Goal: Task Accomplishment & Management: Manage account settings

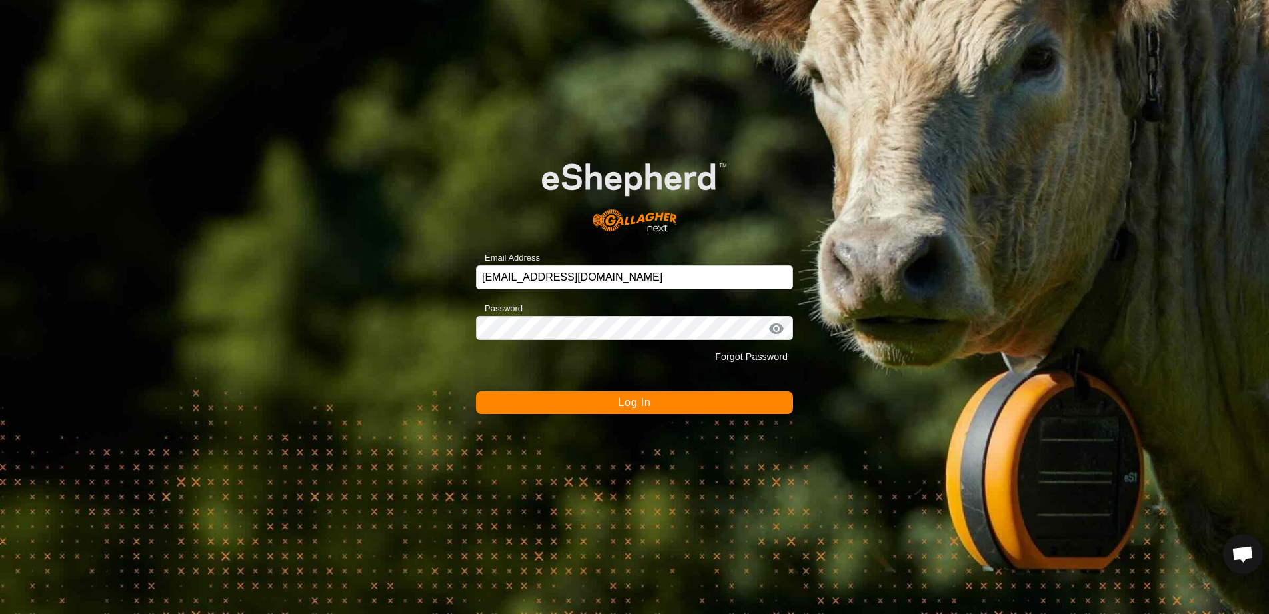
click at [652, 402] on button "Log In" at bounding box center [634, 402] width 317 height 23
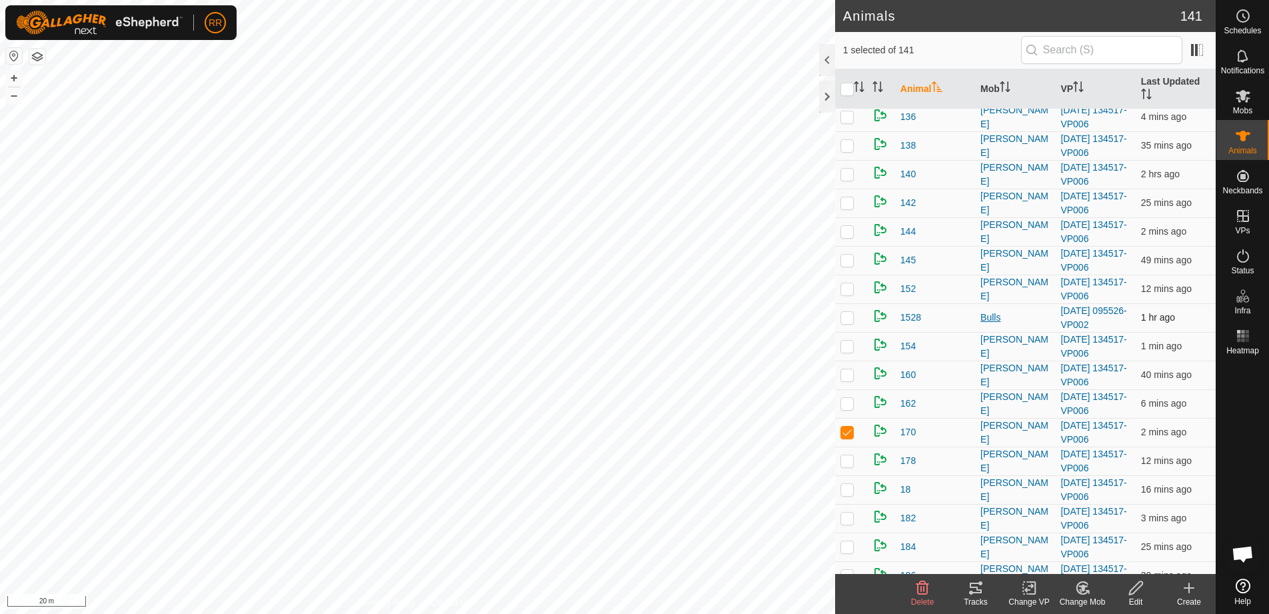
scroll to position [600, 0]
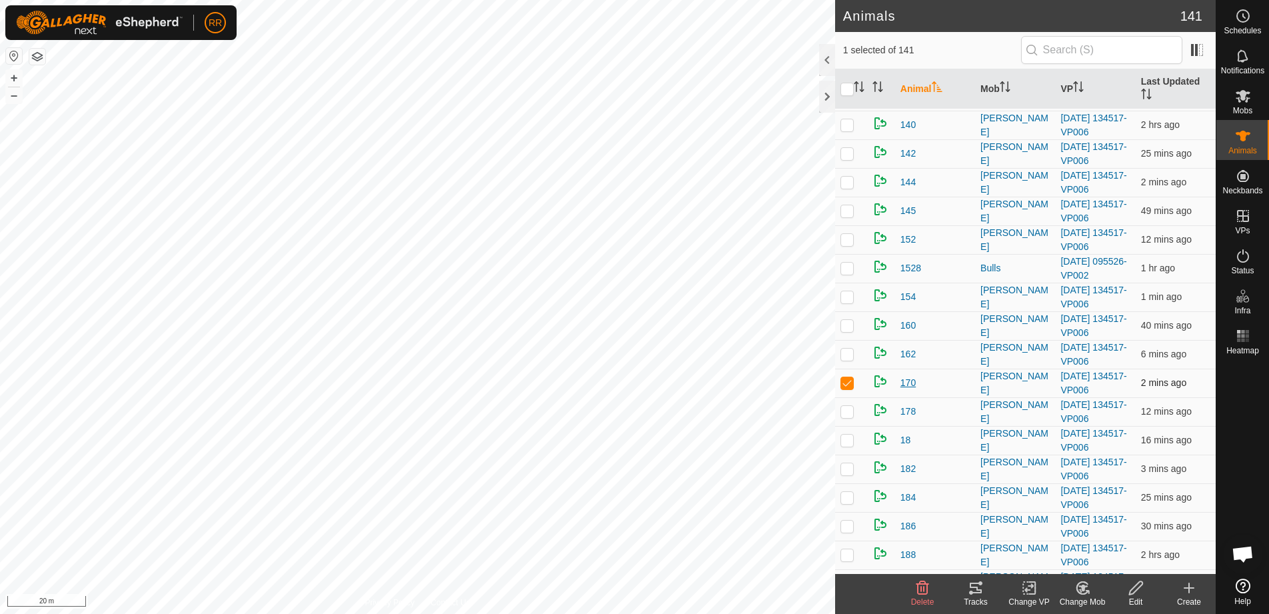
click at [911, 385] on span "170" at bounding box center [908, 383] width 15 height 14
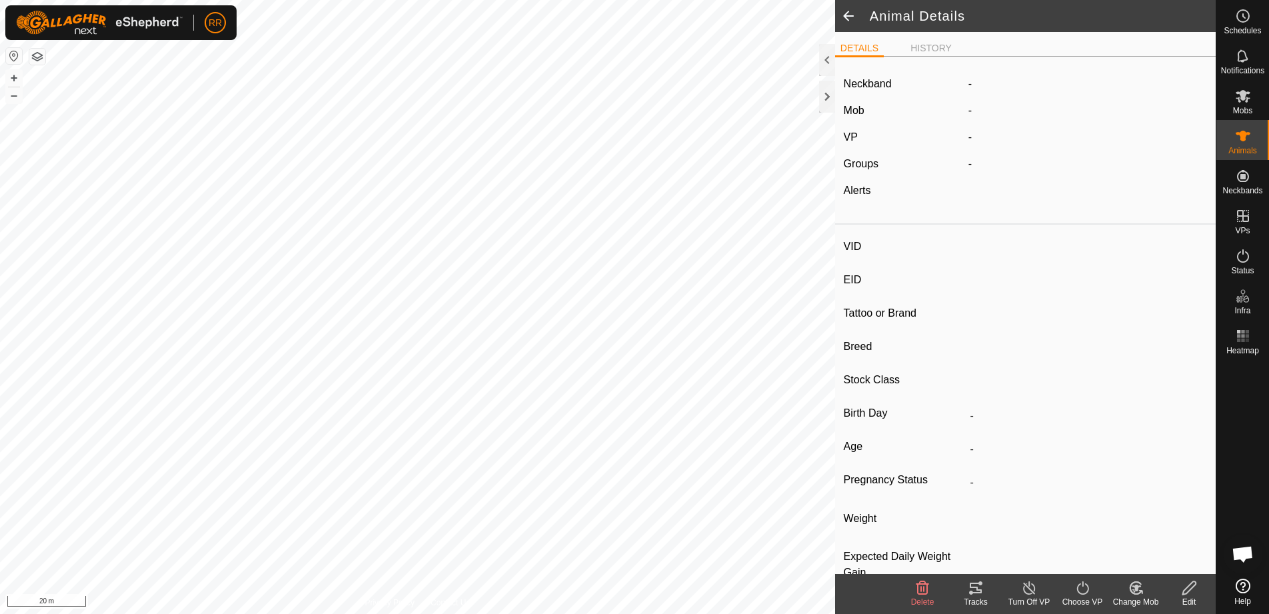
type input "170"
type input "-"
type input "angus"
type input "heifer"
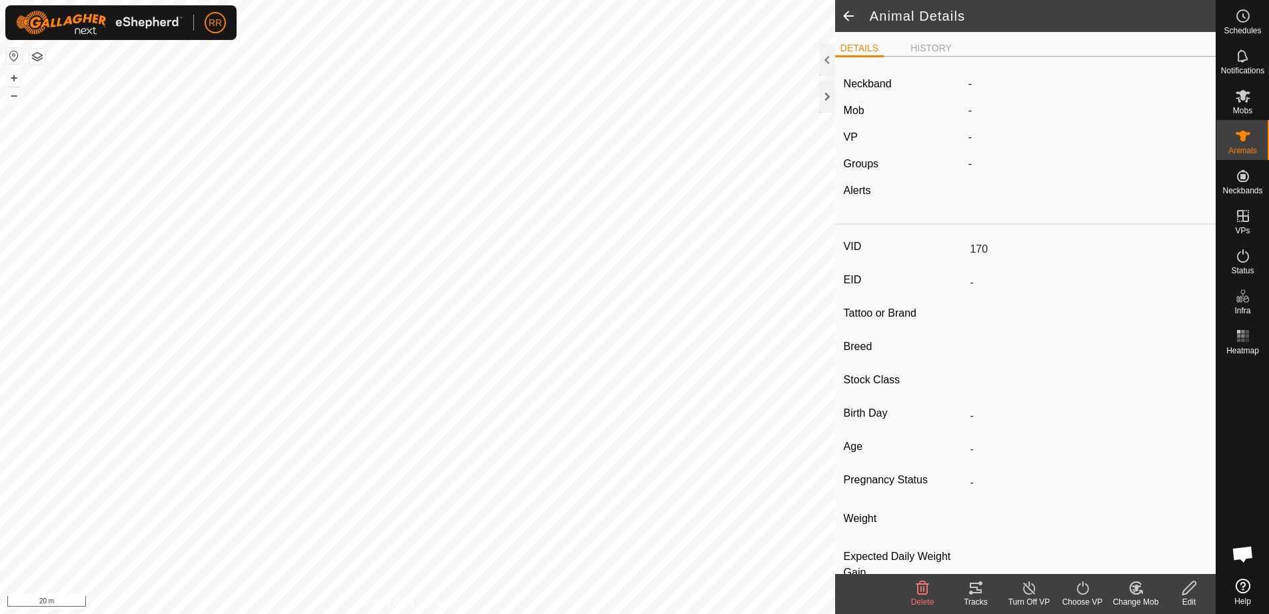
type input "Empty"
type input "-1 kg"
type input "-"
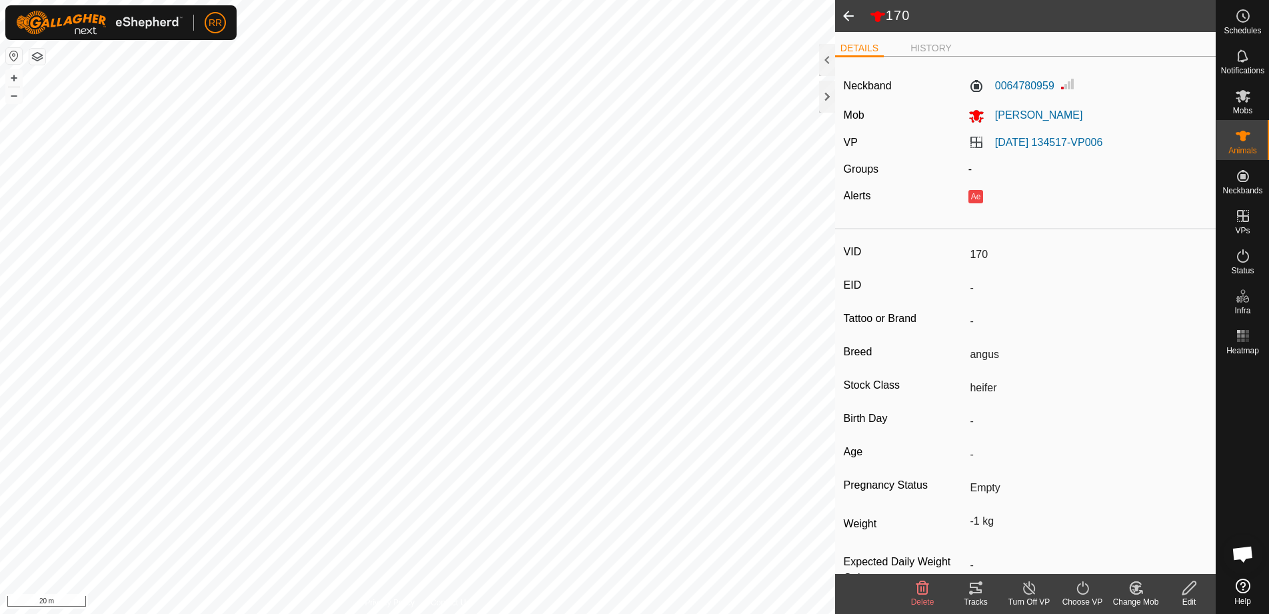
click at [987, 254] on input "170" at bounding box center [1086, 254] width 243 height 23
click at [981, 253] on input "170" at bounding box center [1086, 254] width 243 height 23
drag, startPoint x: 987, startPoint y: 251, endPoint x: 981, endPoint y: 255, distance: 7.8
click at [987, 251] on input "170" at bounding box center [1086, 254] width 243 height 23
click at [973, 255] on input "170" at bounding box center [1086, 254] width 243 height 23
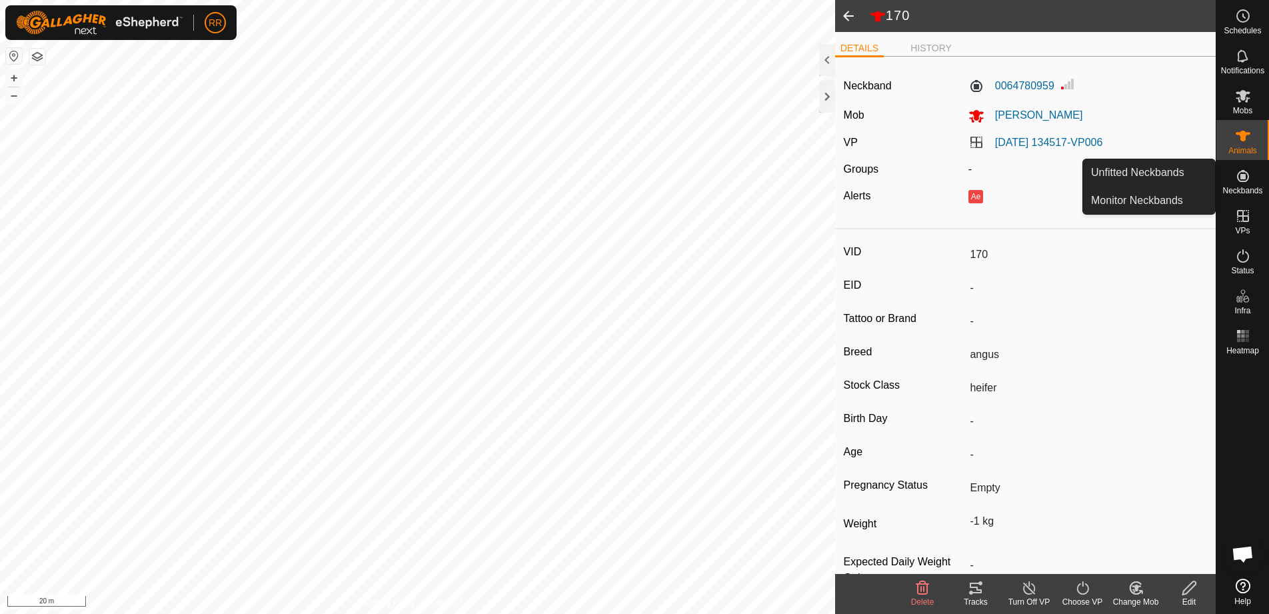
click at [1241, 180] on icon at bounding box center [1243, 176] width 16 height 16
click at [1243, 178] on icon at bounding box center [1243, 176] width 12 height 12
click at [1156, 195] on link "Monitor Neckbands" at bounding box center [1149, 200] width 132 height 27
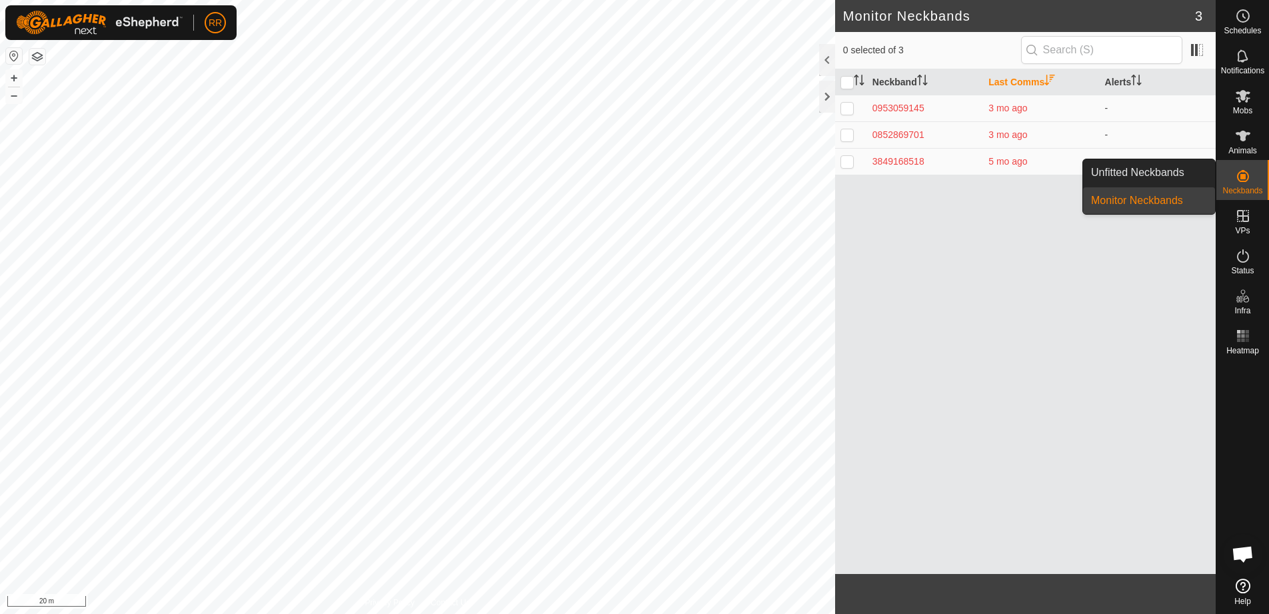
click at [1240, 183] on icon at bounding box center [1243, 176] width 16 height 16
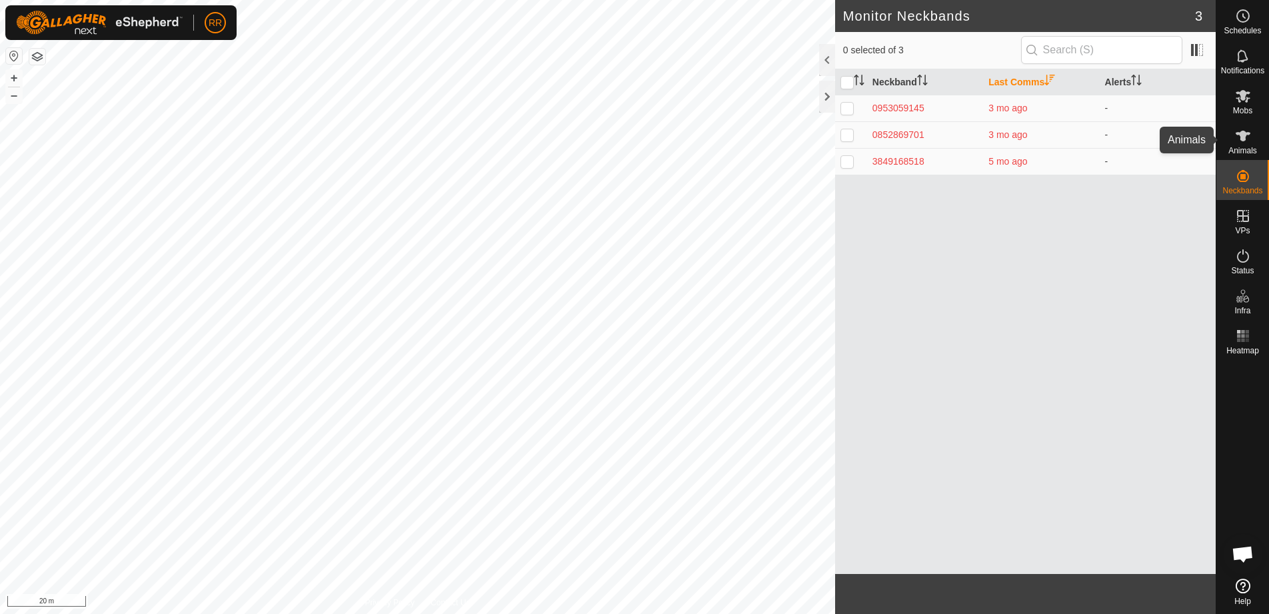
click at [1246, 139] on icon at bounding box center [1243, 136] width 16 height 16
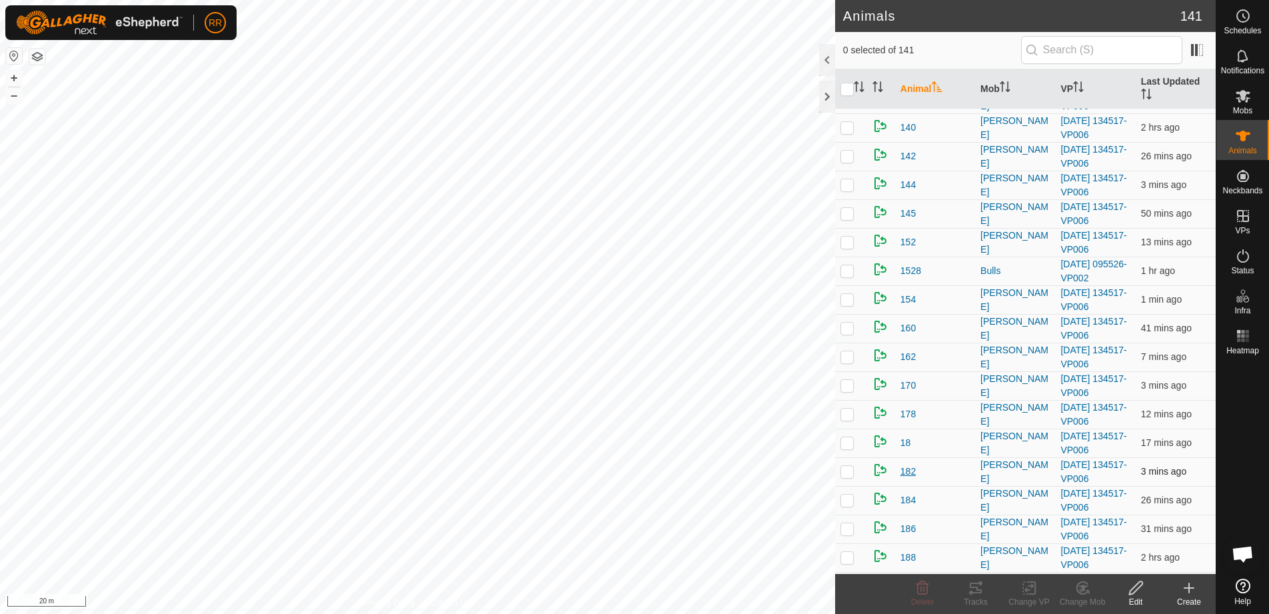
scroll to position [600, 0]
click at [907, 384] on span "170" at bounding box center [908, 383] width 15 height 14
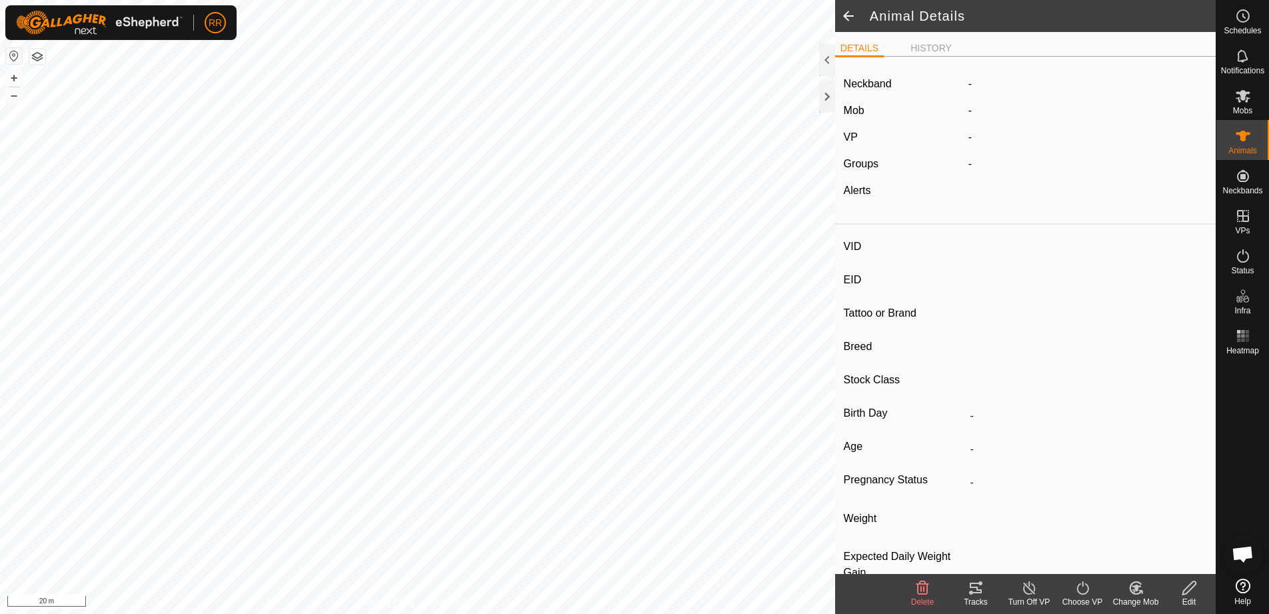
type input "170"
type input "-"
type input "angus"
type input "heifer"
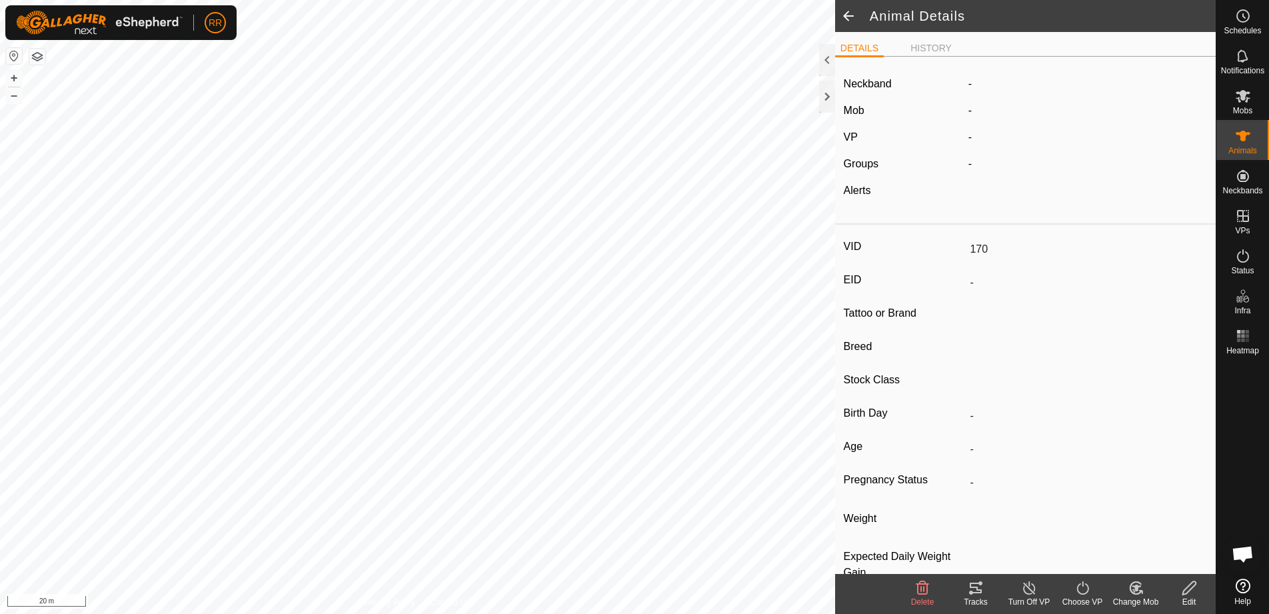
type input "Empty"
type input "-1 kg"
type input "-"
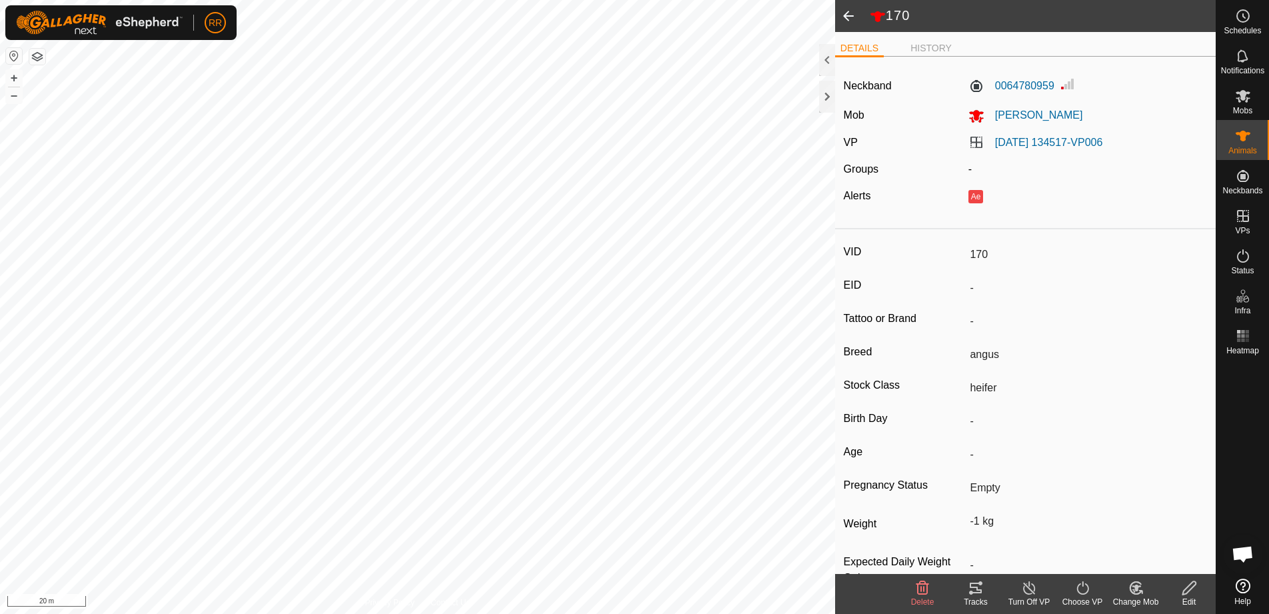
click at [989, 251] on input "170" at bounding box center [1086, 254] width 243 height 23
click at [986, 259] on input "170" at bounding box center [1086, 254] width 243 height 23
click at [1191, 587] on icon at bounding box center [1189, 588] width 17 height 16
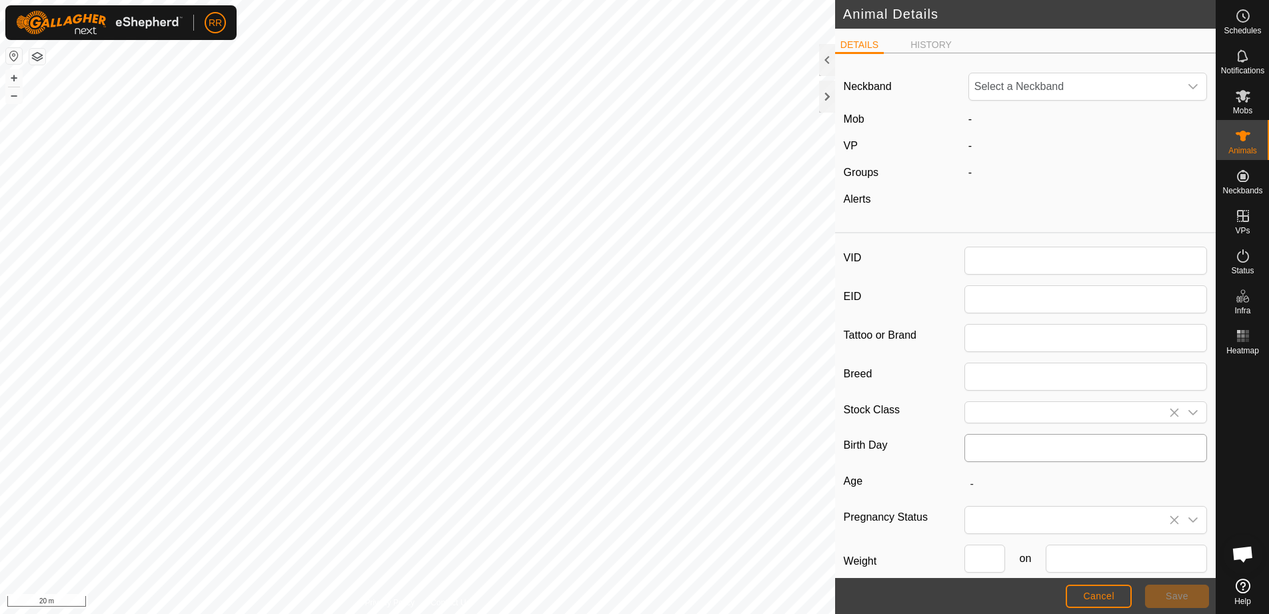
type input "170"
type input "angus"
type input "heifer"
type input "1"
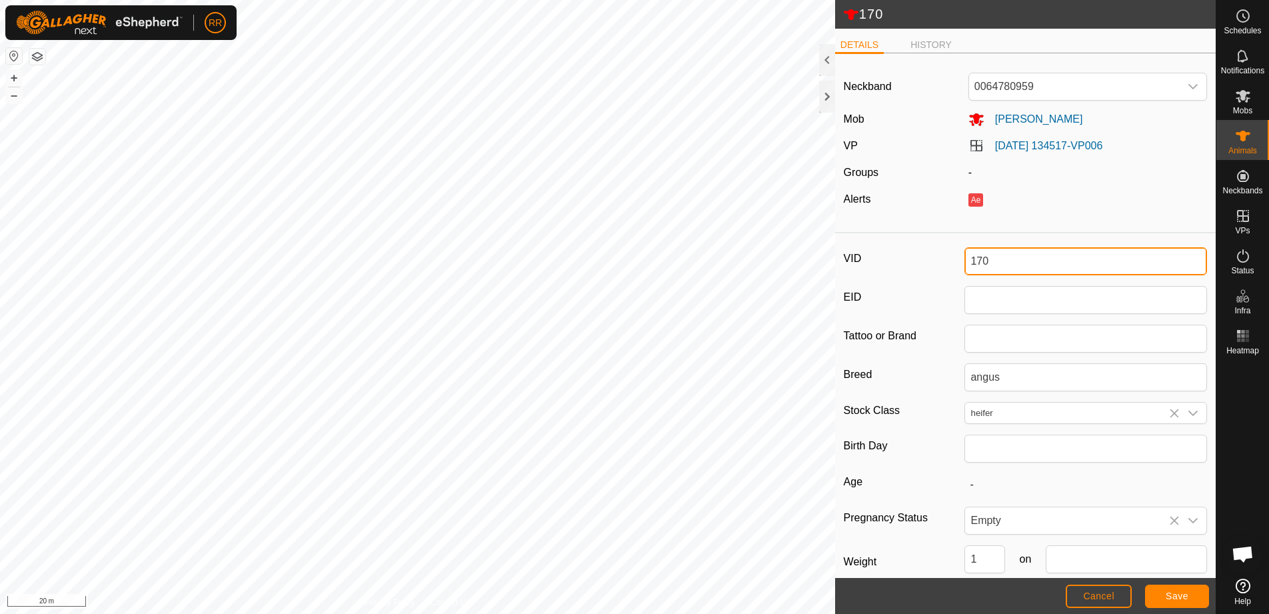
click at [995, 265] on input "170" at bounding box center [1086, 261] width 243 height 28
type input "1"
type input "D"
click at [969, 256] on input "Calf" at bounding box center [1086, 261] width 243 height 28
click at [1182, 597] on span "Save" at bounding box center [1177, 596] width 23 height 11
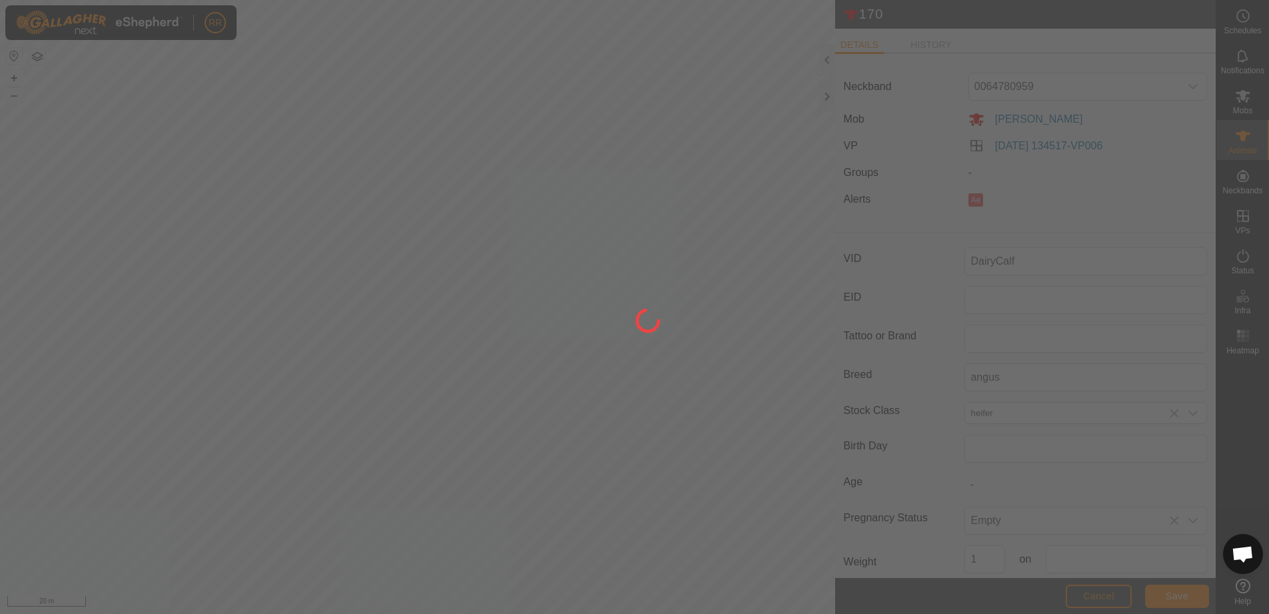
type input "170"
type input "-"
type input "-1 kg"
type input "-"
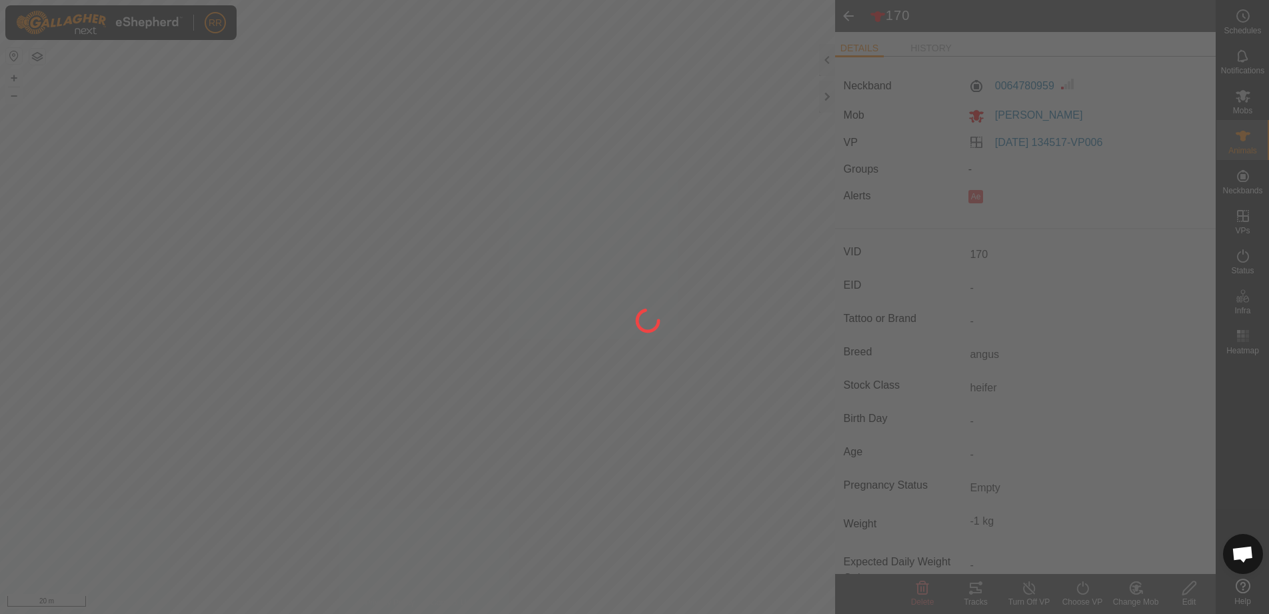
type input "DairyCalf"
type input "1 kg"
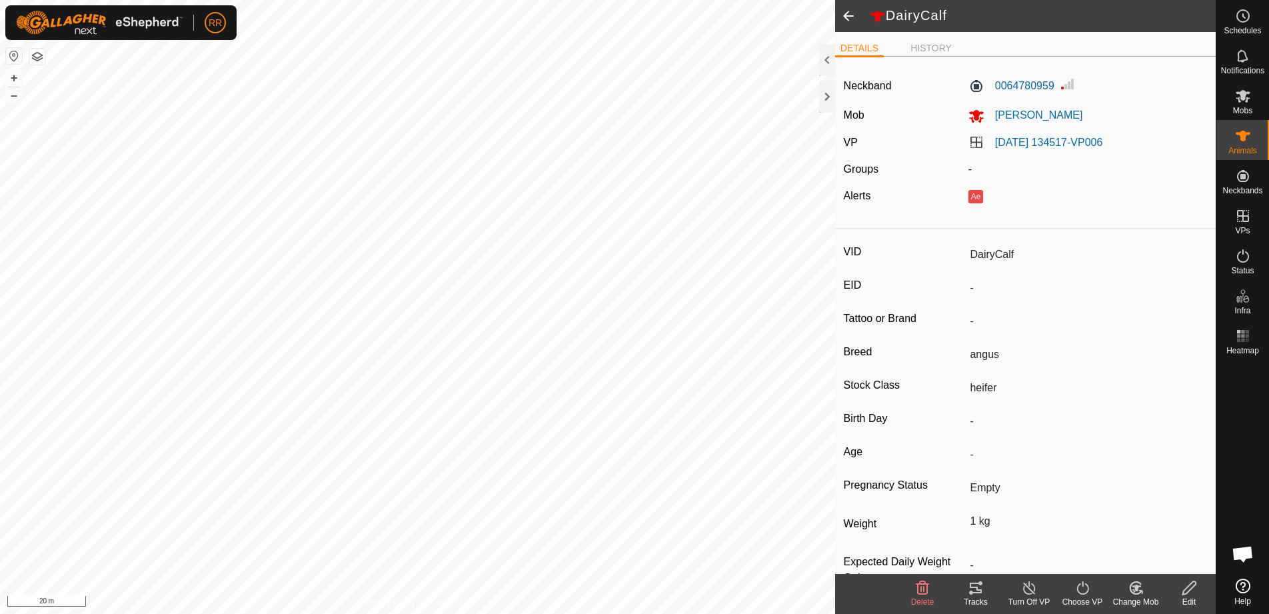
click at [1037, 121] on div "[PERSON_NAME]" at bounding box center [1087, 115] width 249 height 17
click at [1037, 118] on span "[PERSON_NAME]" at bounding box center [1034, 114] width 99 height 11
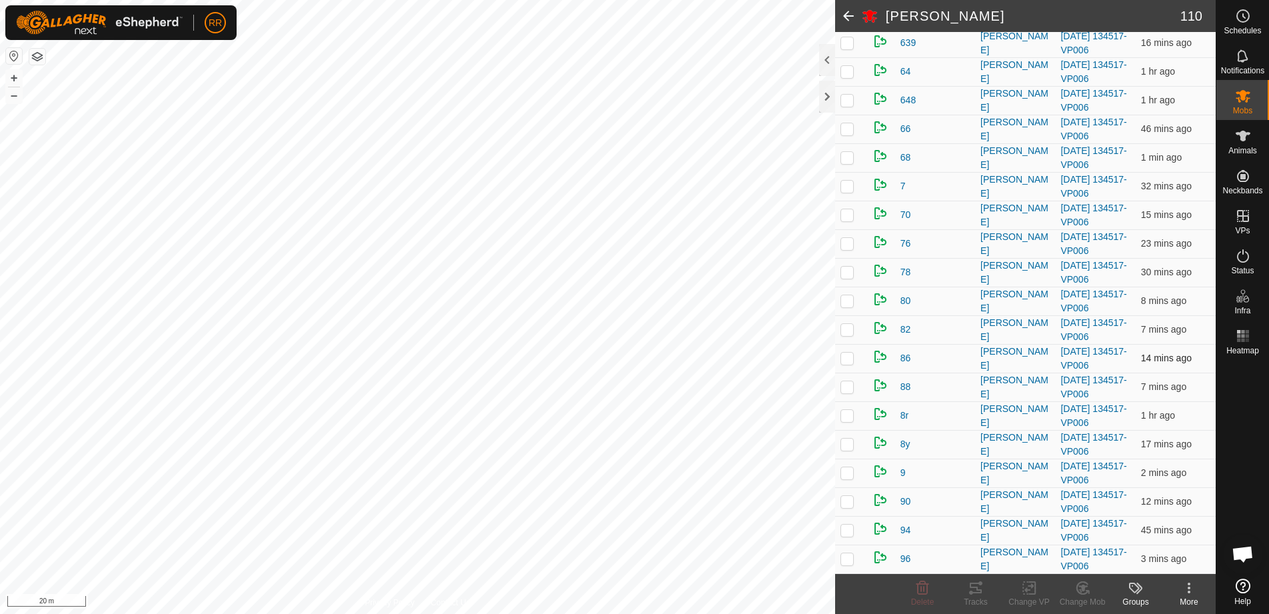
scroll to position [2793, 0]
click at [922, 559] on span "DairyCalf" at bounding box center [920, 559] width 39 height 14
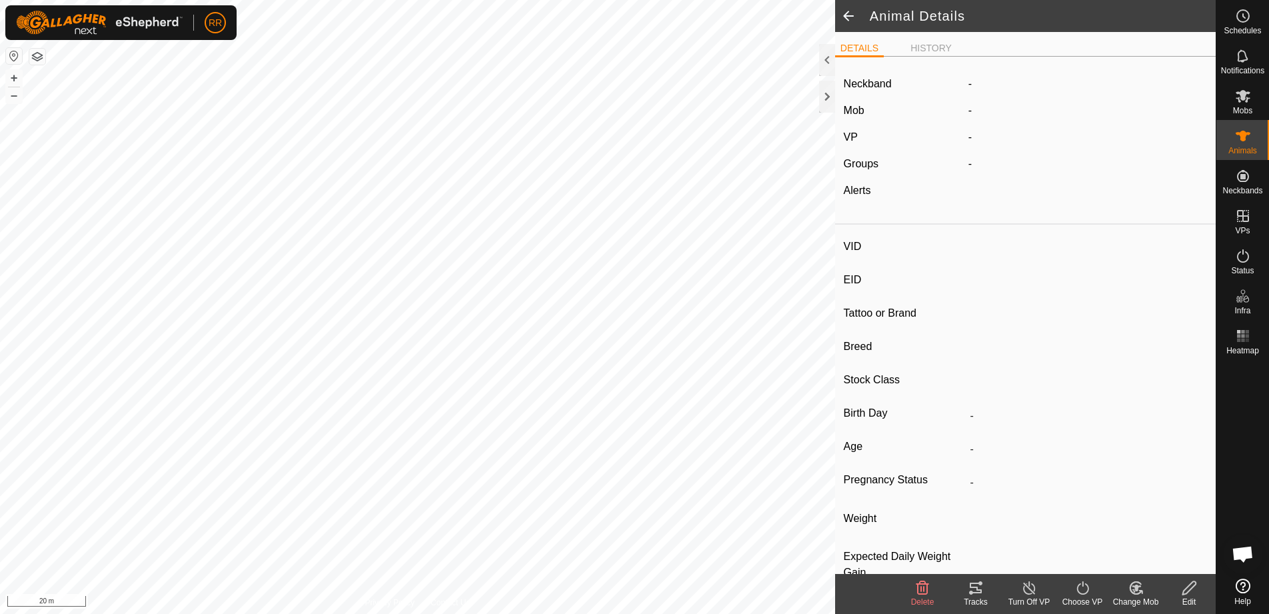
type input "DairyCalf"
type input "-"
type input "angus"
type input "heifer"
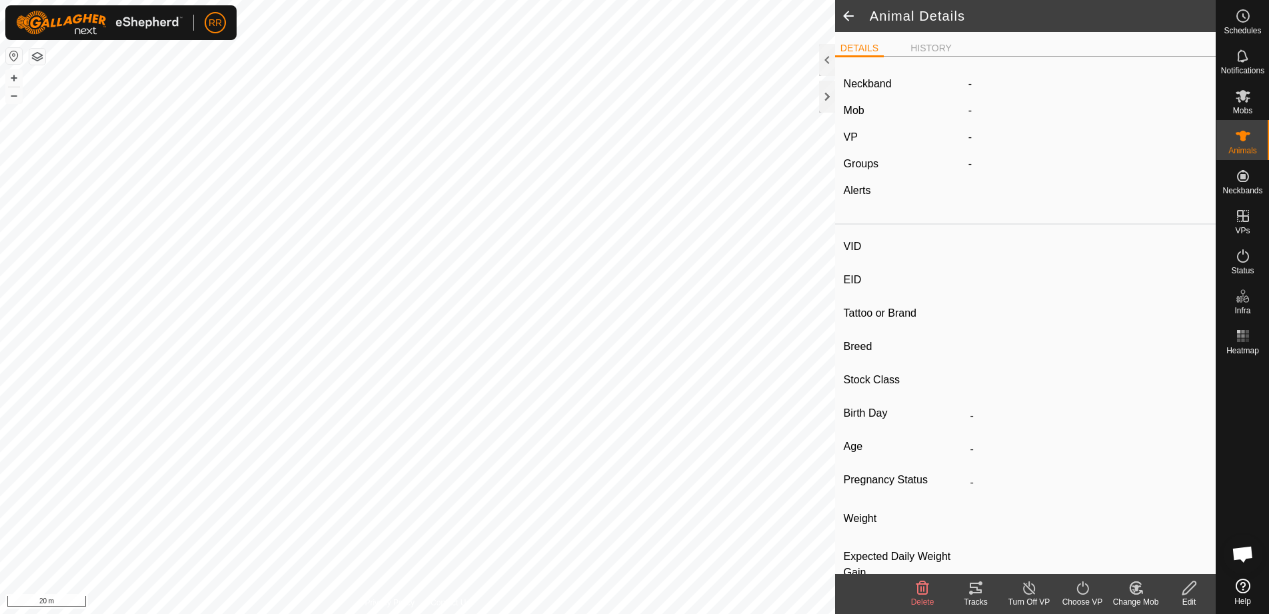
type input "Empty"
type input "1 kg"
type input "-"
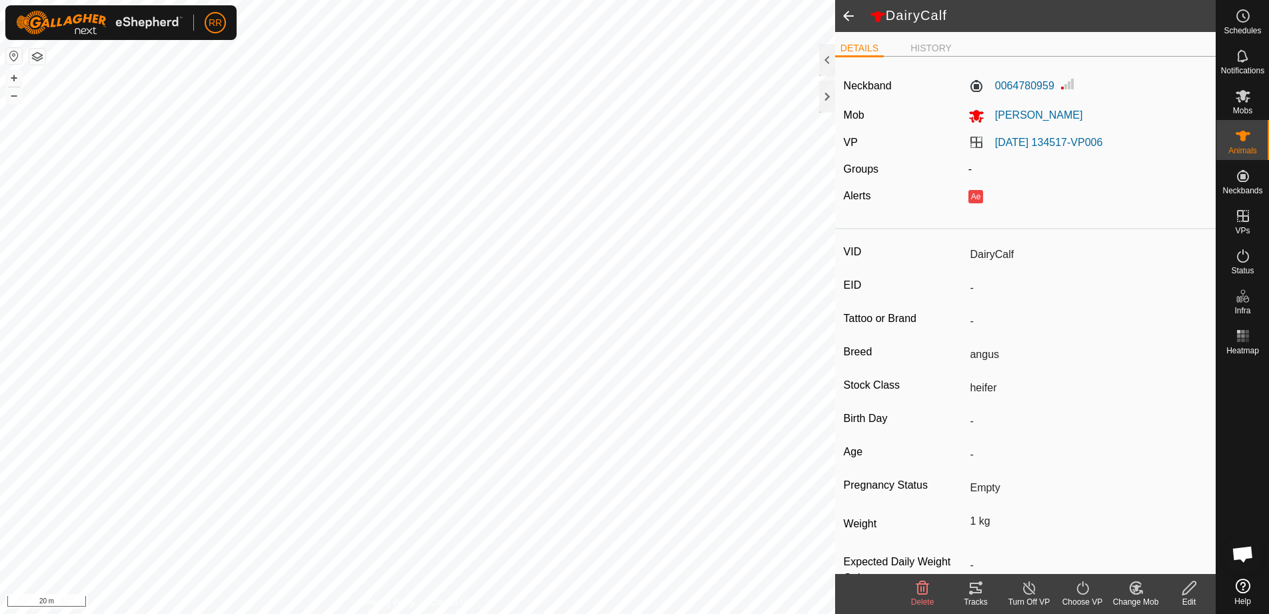
click at [1137, 595] on icon at bounding box center [1136, 588] width 17 height 16
click at [1162, 530] on link "Choose Mob..." at bounding box center [1176, 530] width 132 height 27
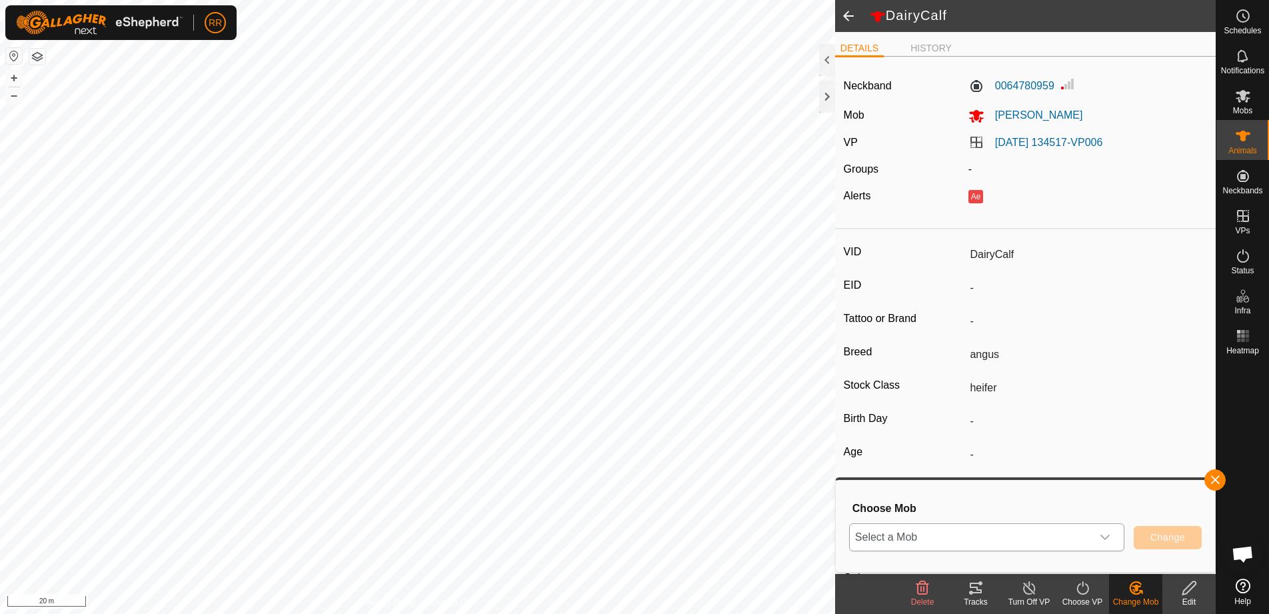
click at [1107, 539] on icon "dropdown trigger" at bounding box center [1105, 537] width 11 height 11
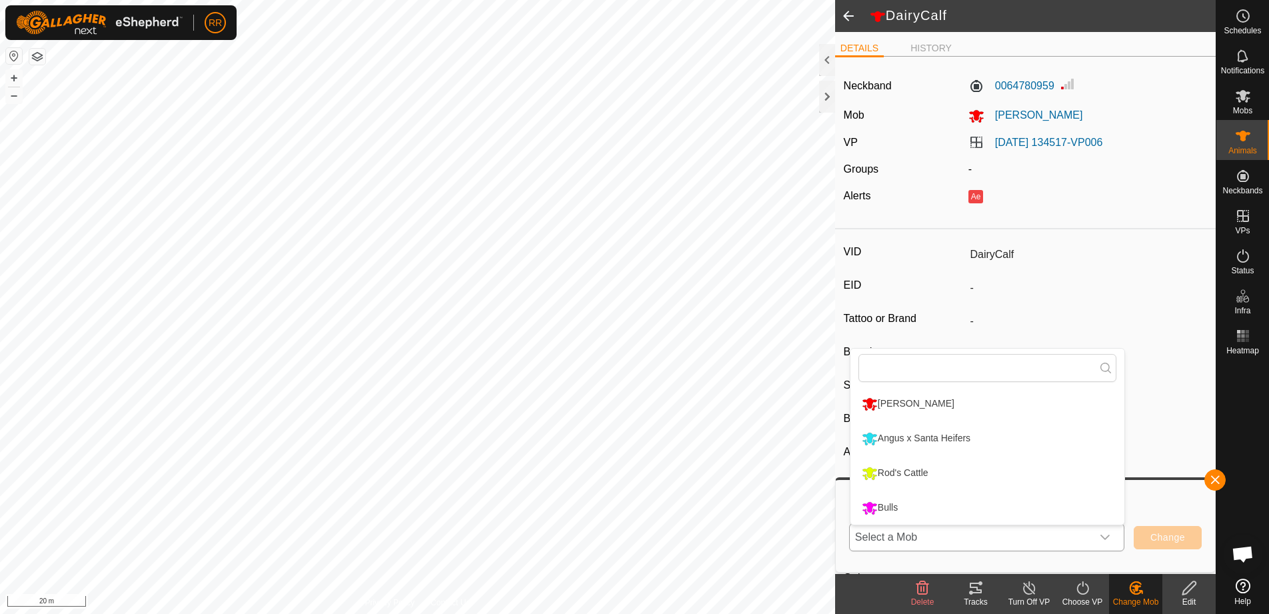
click at [906, 472] on li "Rod's Cattle" at bounding box center [988, 473] width 274 height 33
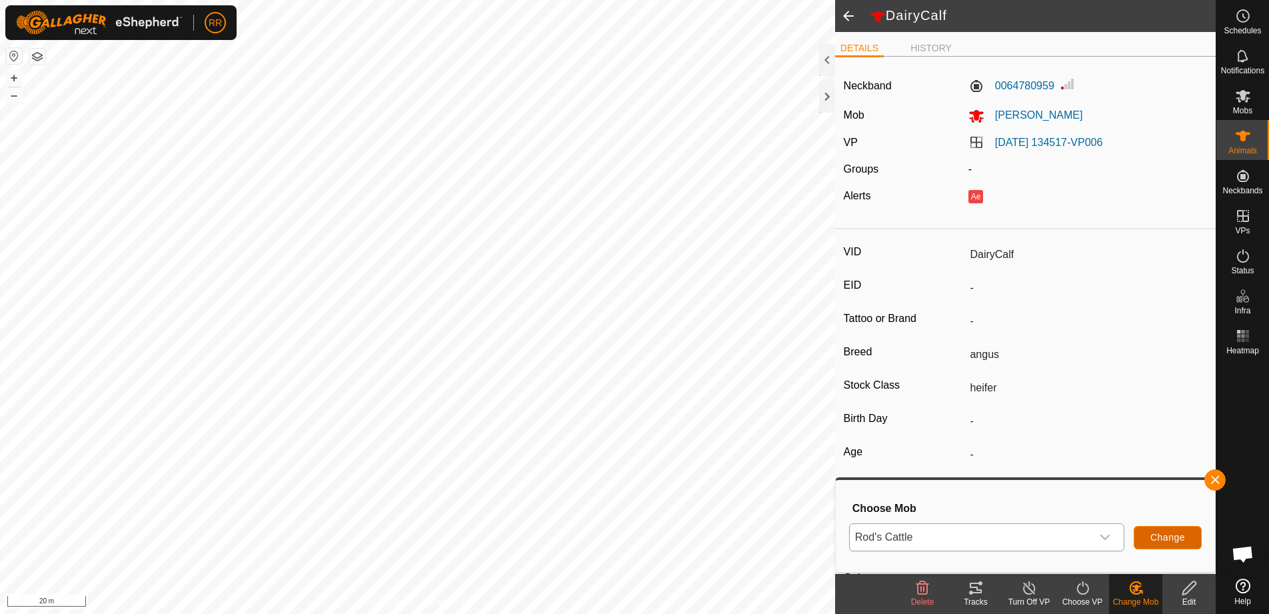
click at [1168, 539] on span "Change" at bounding box center [1168, 537] width 35 height 11
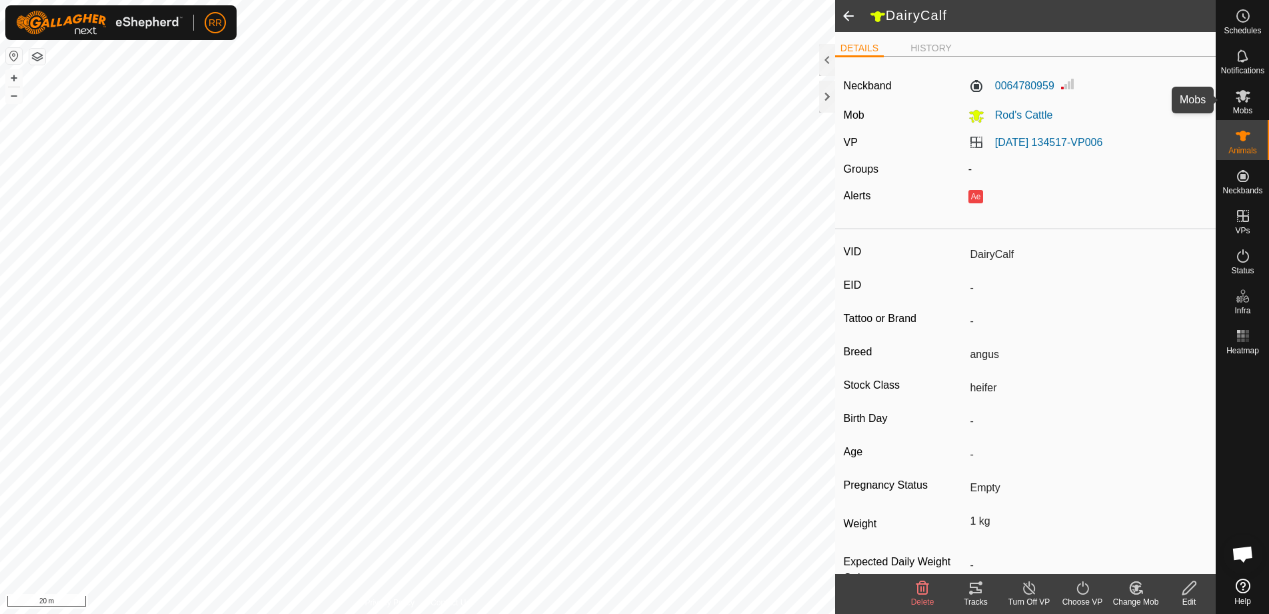
click at [1244, 104] on es-mob-svg-icon at bounding box center [1243, 95] width 24 height 21
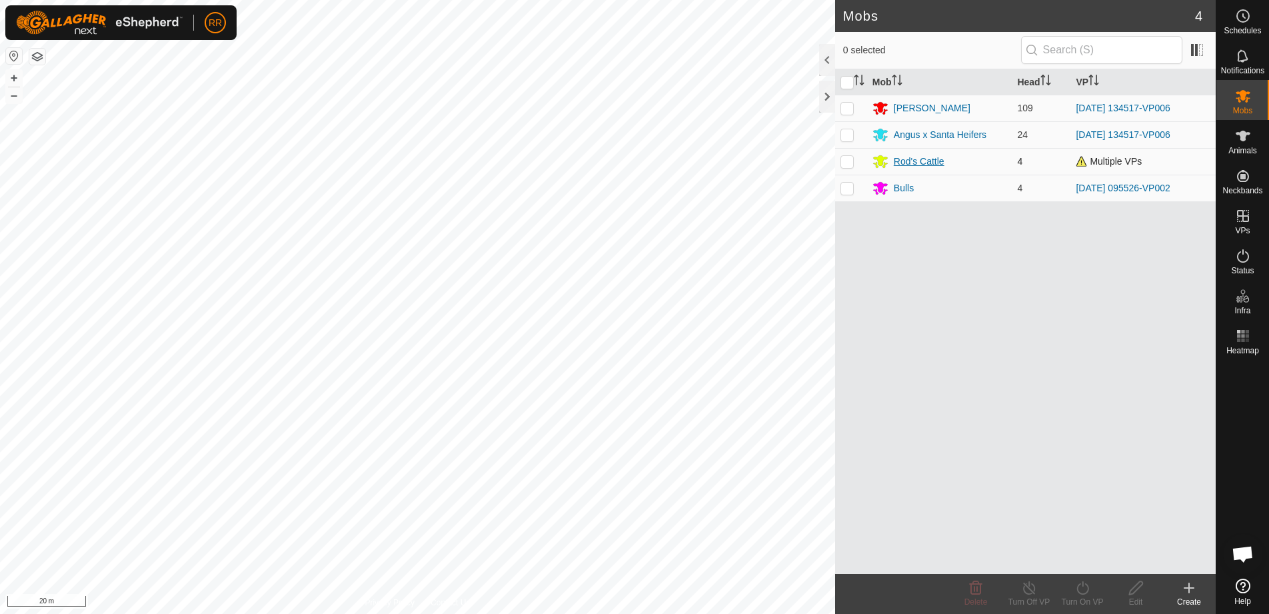
click at [912, 161] on div "Rod's Cattle" at bounding box center [919, 162] width 51 height 14
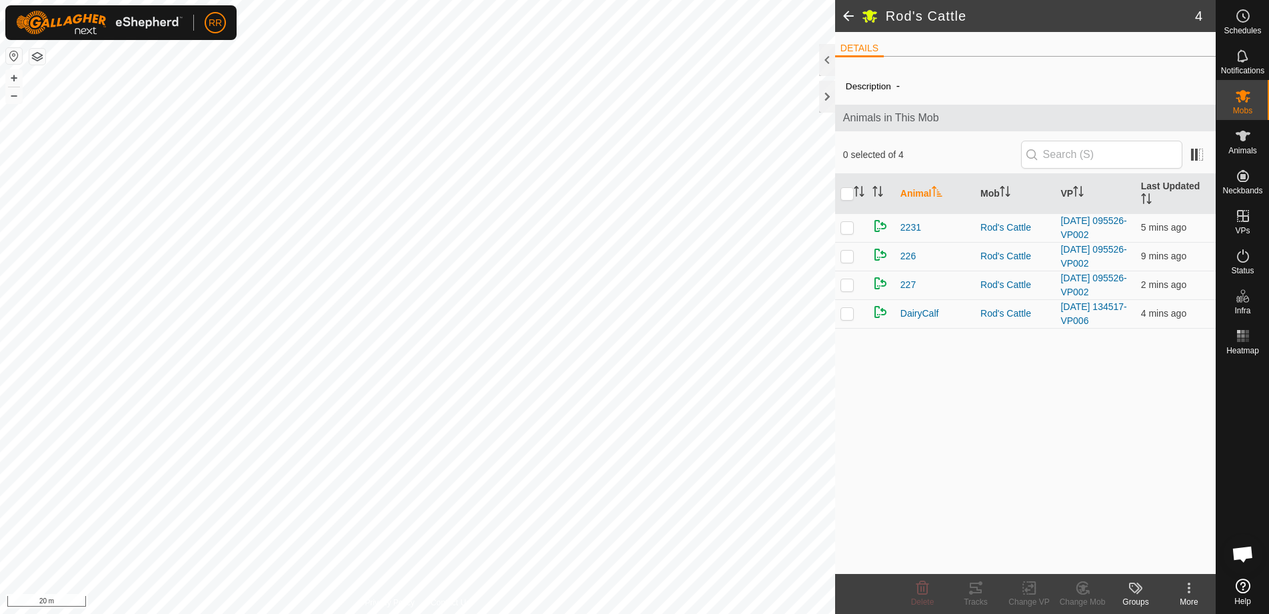
click at [1191, 589] on icon at bounding box center [1189, 588] width 16 height 16
click at [1153, 557] on link "Edit Mob Detail" at bounding box center [1146, 558] width 138 height 27
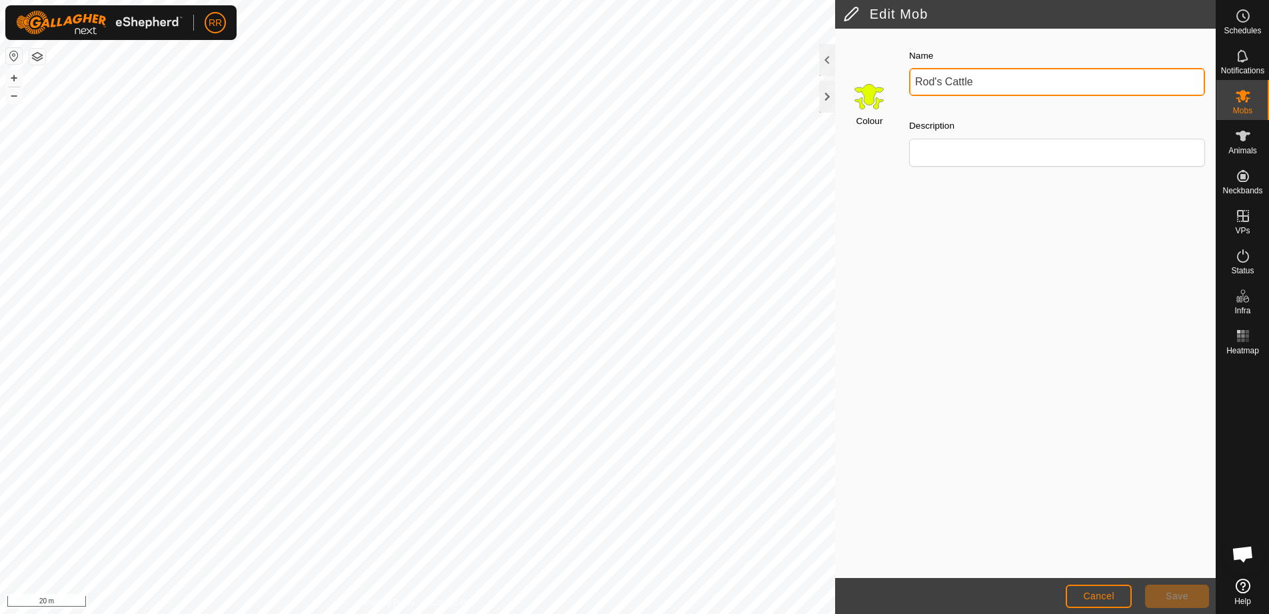
click at [947, 80] on input "Rod's Cattle" at bounding box center [1057, 82] width 296 height 28
type input "Dairy Cattle"
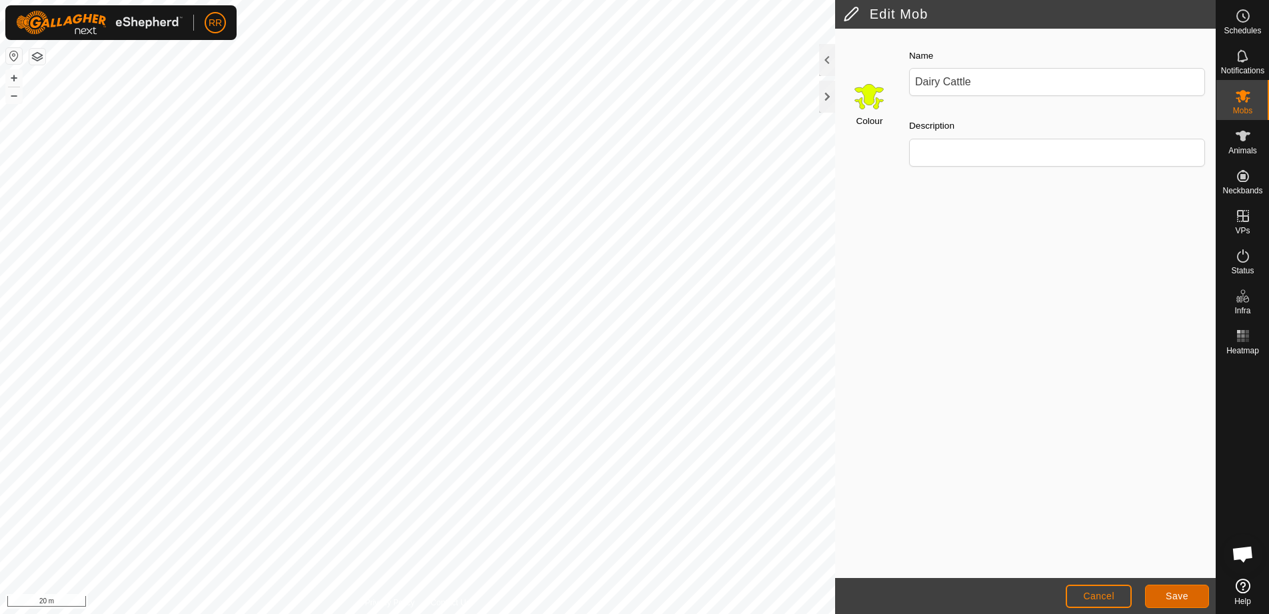
click at [1169, 595] on span "Save" at bounding box center [1177, 596] width 23 height 11
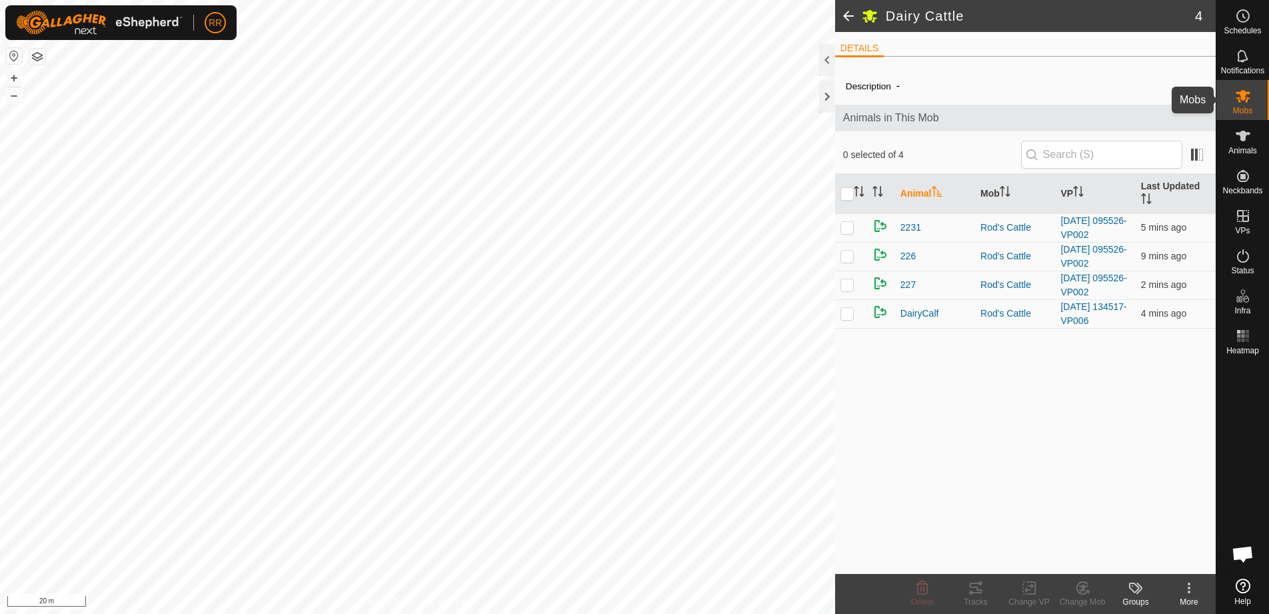
click at [1242, 97] on icon at bounding box center [1243, 96] width 15 height 13
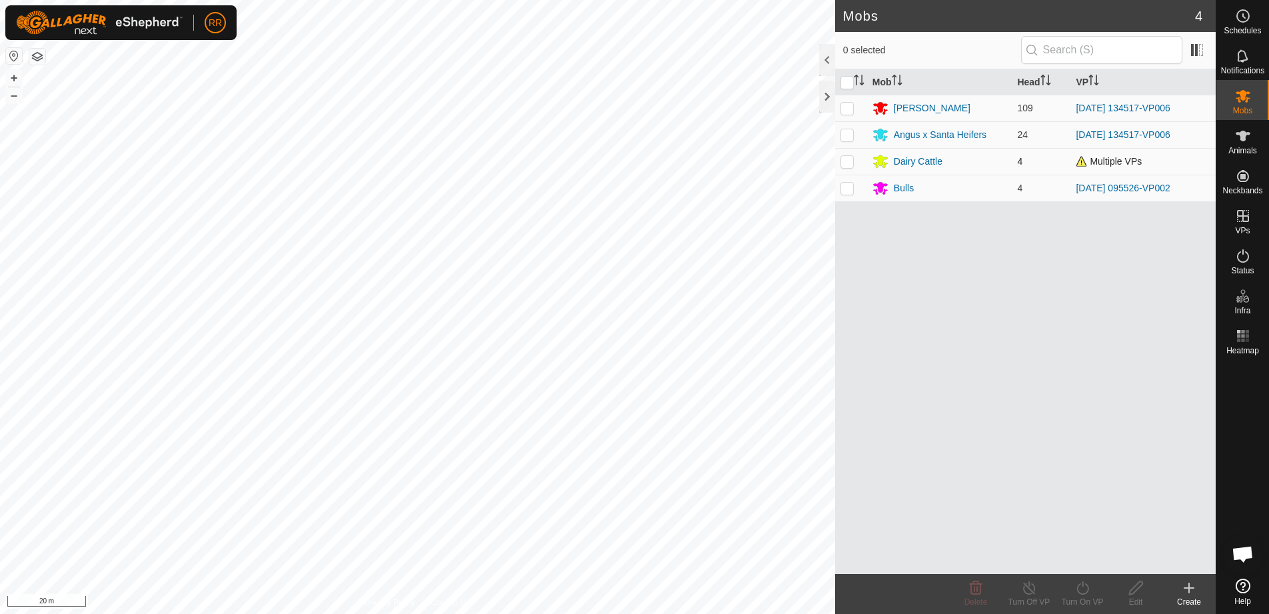
click at [855, 159] on td at bounding box center [851, 161] width 32 height 27
checkbox input "true"
click at [849, 191] on p-checkbox at bounding box center [847, 188] width 13 height 11
checkbox input "true"
click at [1085, 594] on icon at bounding box center [1083, 587] width 12 height 13
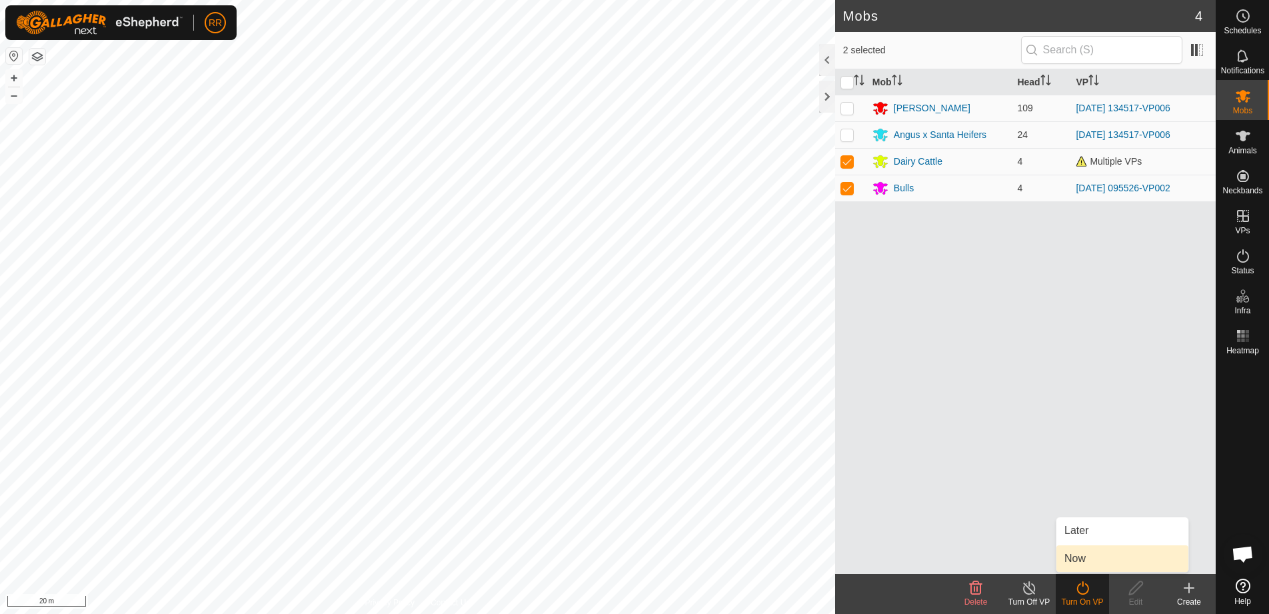
click at [1077, 557] on link "Now" at bounding box center [1123, 558] width 132 height 27
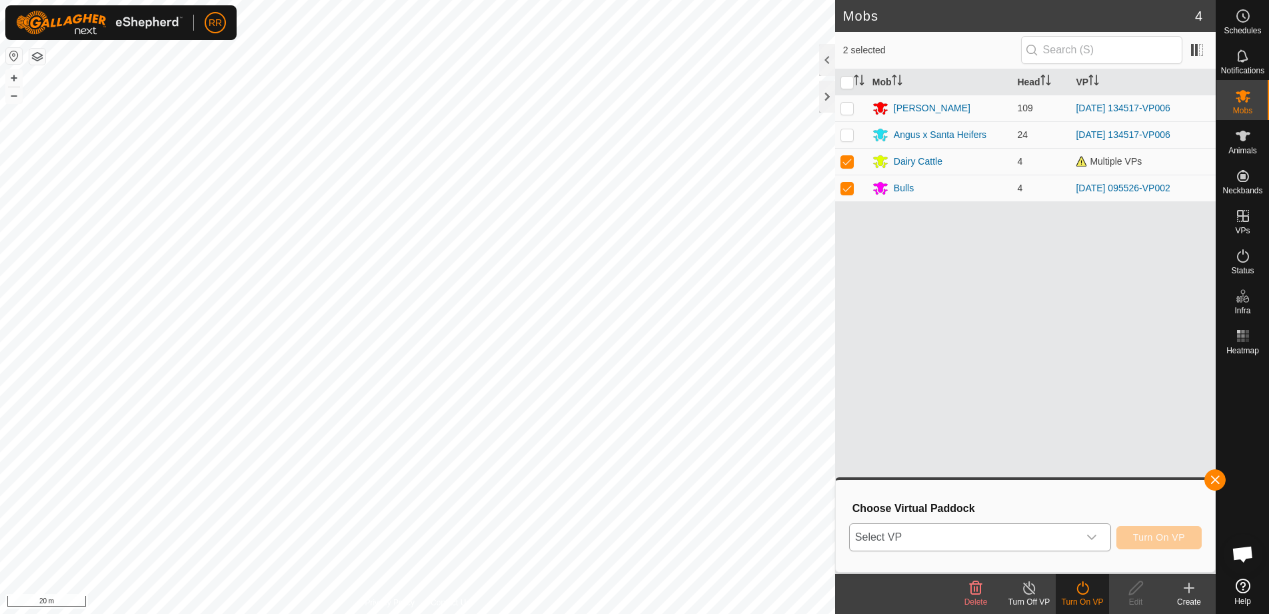
click at [1086, 531] on div "dropdown trigger" at bounding box center [1092, 537] width 27 height 27
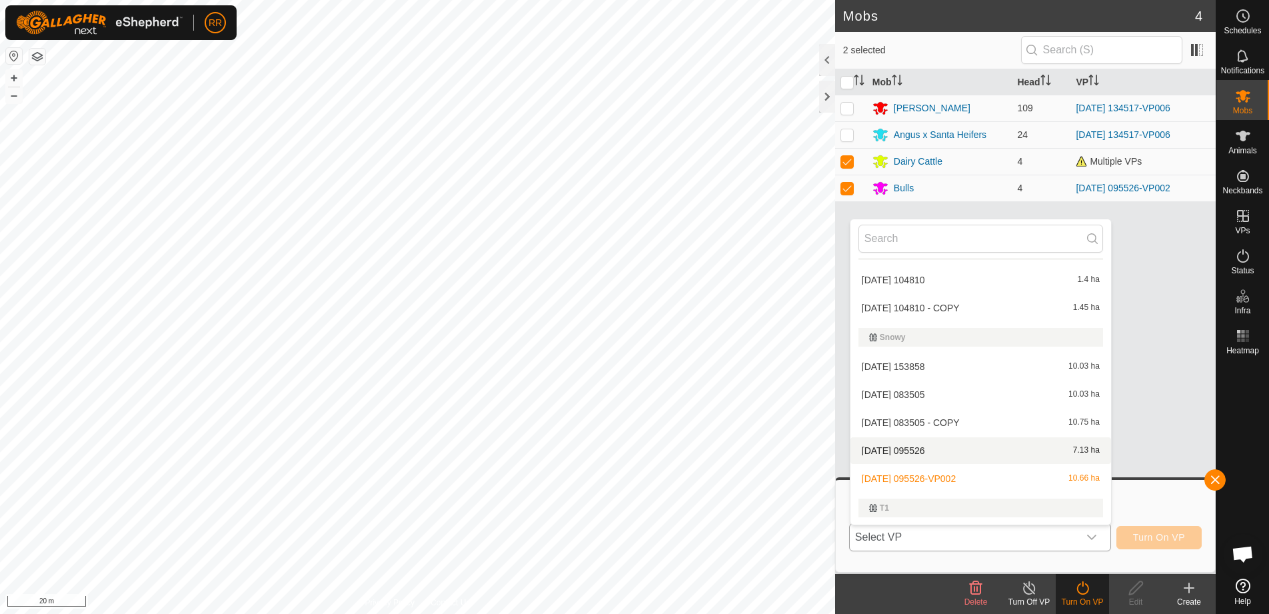
scroll to position [288, 0]
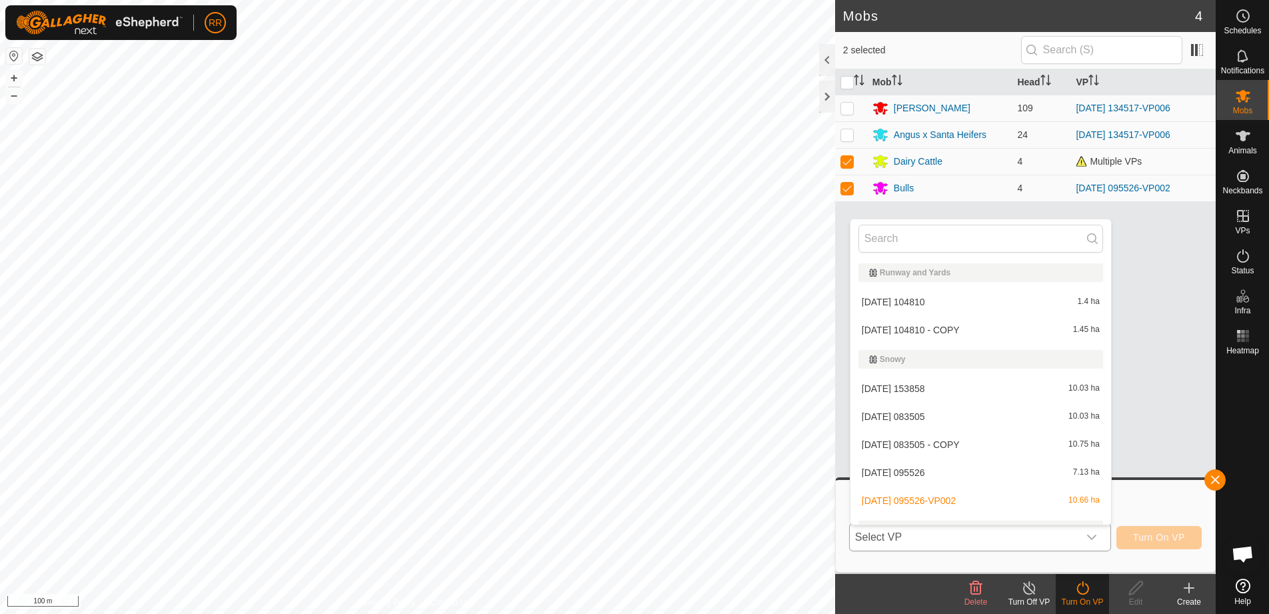
click at [909, 500] on li "[DATE] 095526-VP002 10.66 ha" at bounding box center [981, 500] width 261 height 27
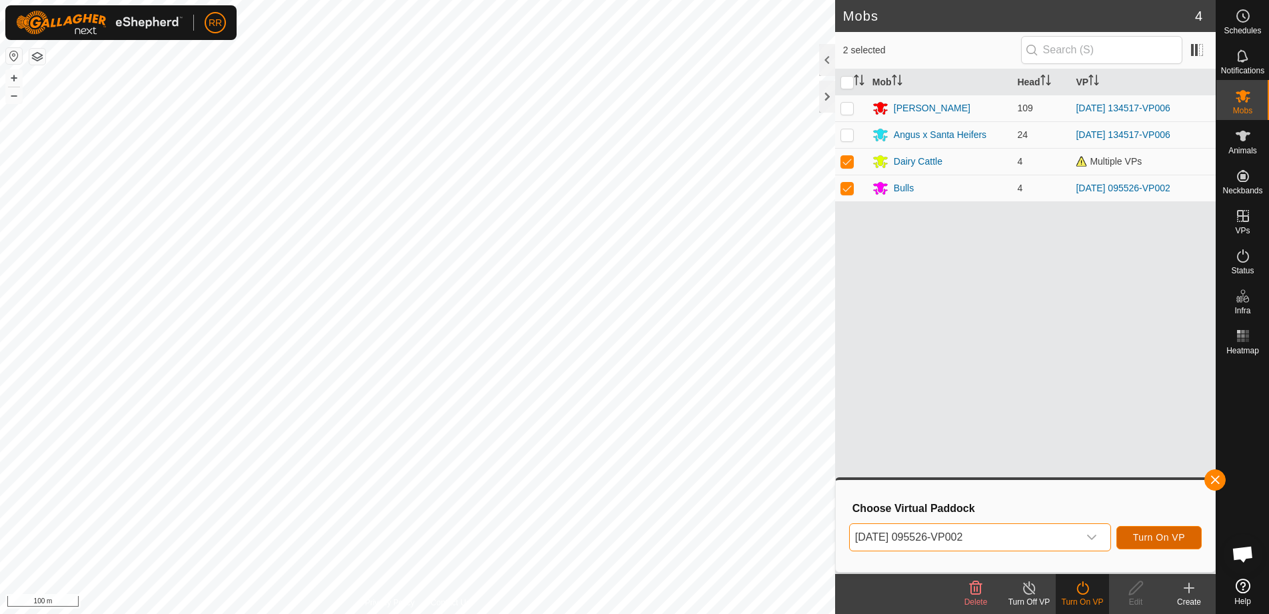
click at [1150, 542] on span "Turn On VP" at bounding box center [1159, 537] width 52 height 11
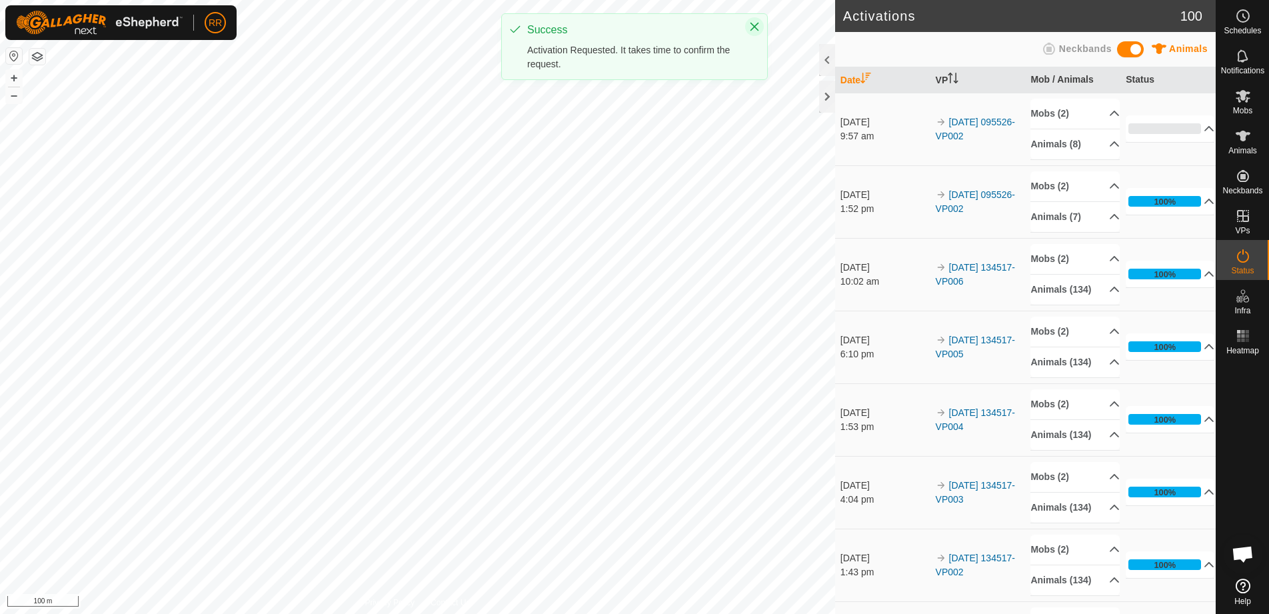
click at [749, 24] on button "Close" at bounding box center [754, 26] width 19 height 19
